Goal: Information Seeking & Learning: Learn about a topic

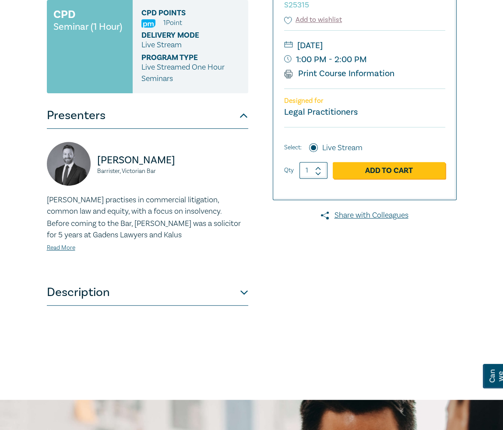
scroll to position [192, 0]
click at [227, 292] on button "Description" at bounding box center [147, 292] width 201 height 26
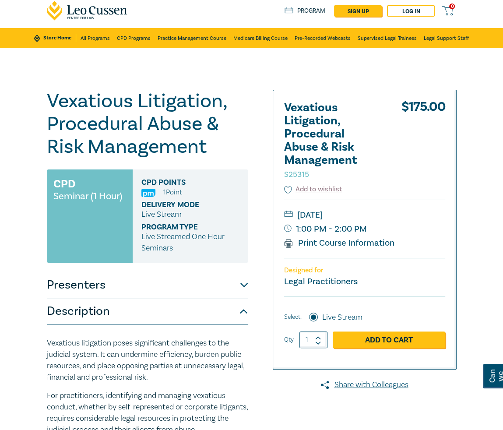
scroll to position [23, 0]
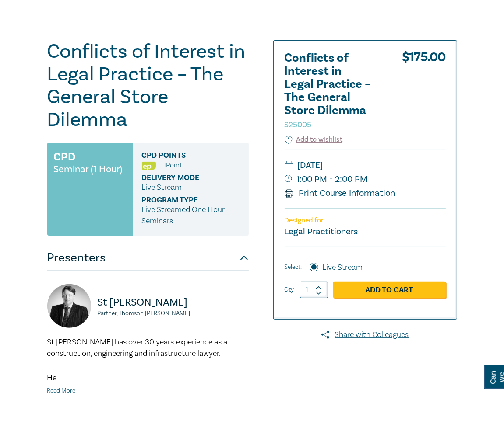
scroll to position [80, 0]
